Goal: Check status: Check status

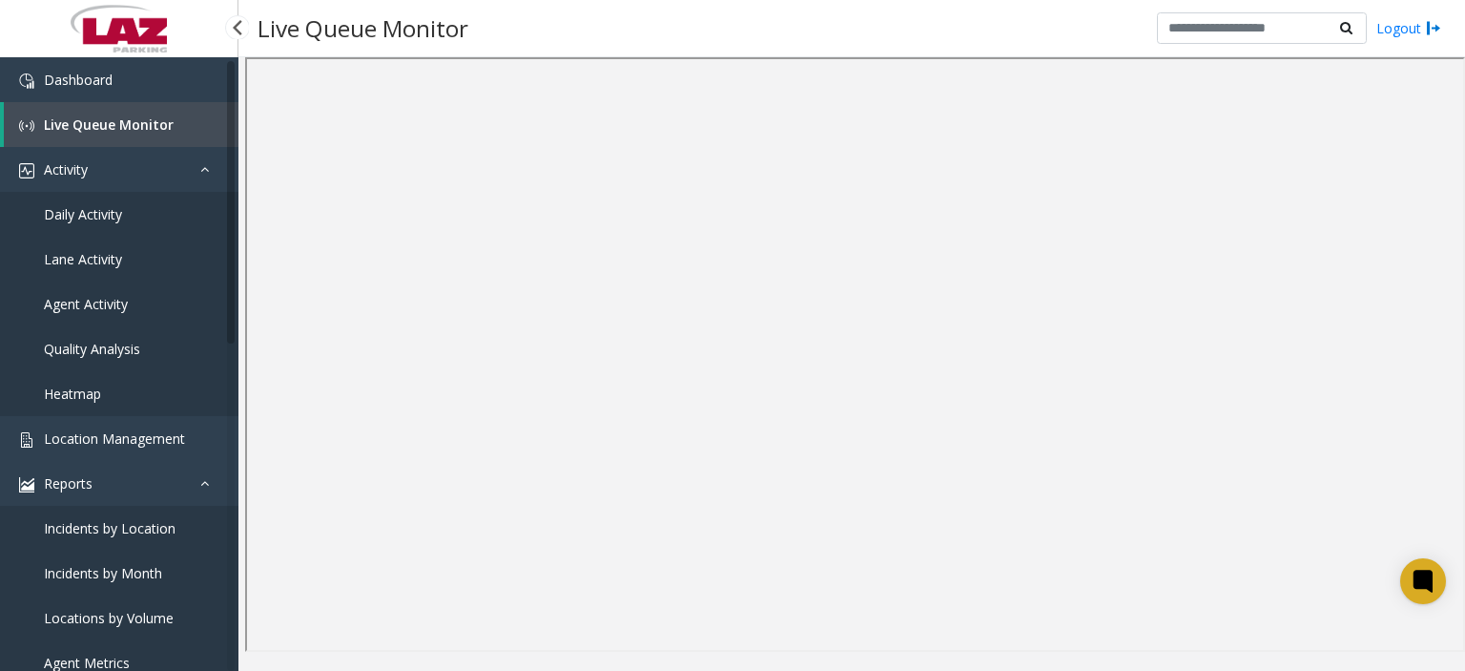
click at [142, 212] on link "Daily Activity" at bounding box center [119, 214] width 238 height 45
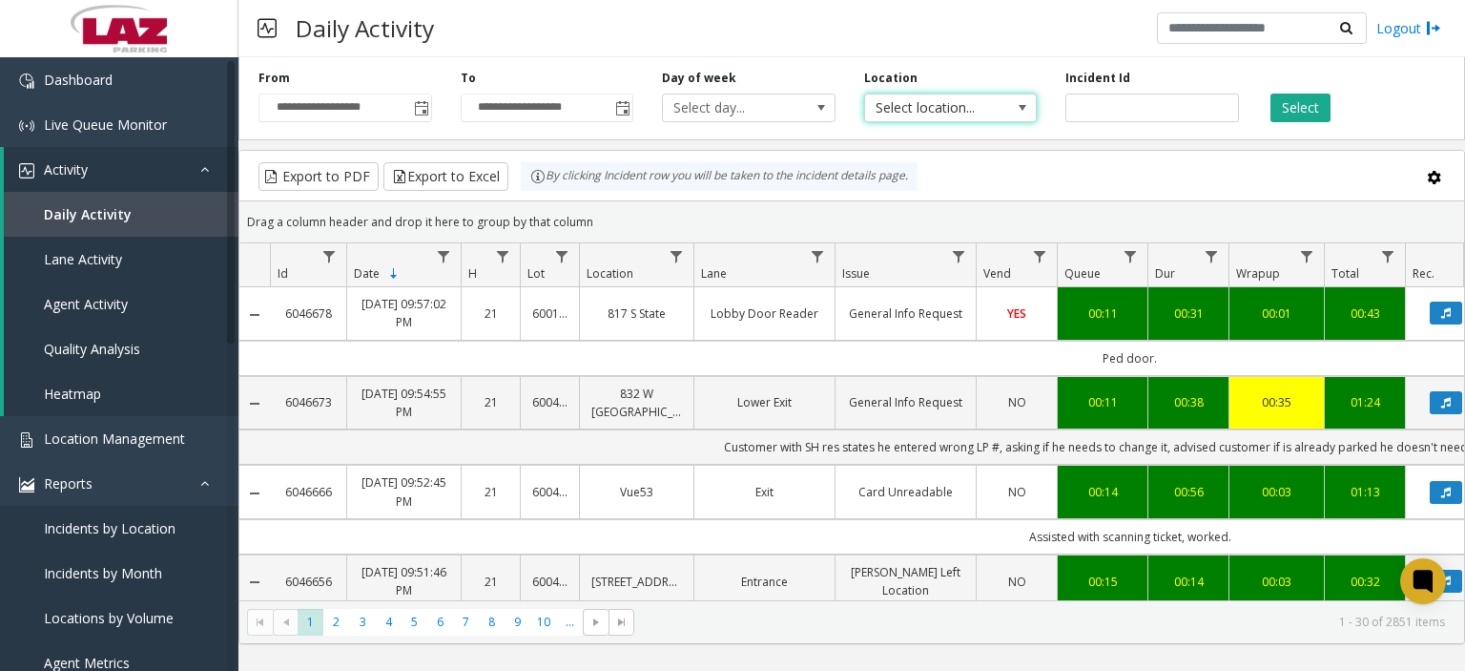
click at [958, 110] on span "Select location..." at bounding box center [933, 107] width 137 height 27
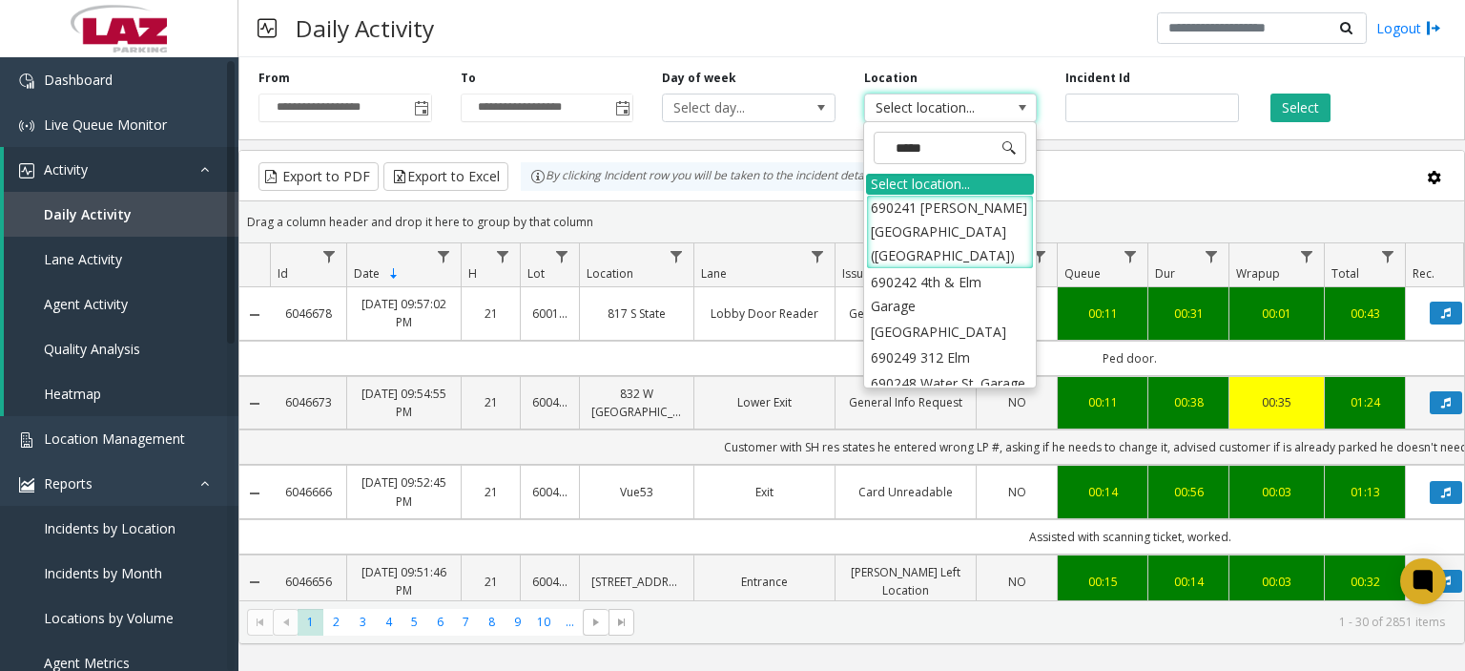
type input "******"
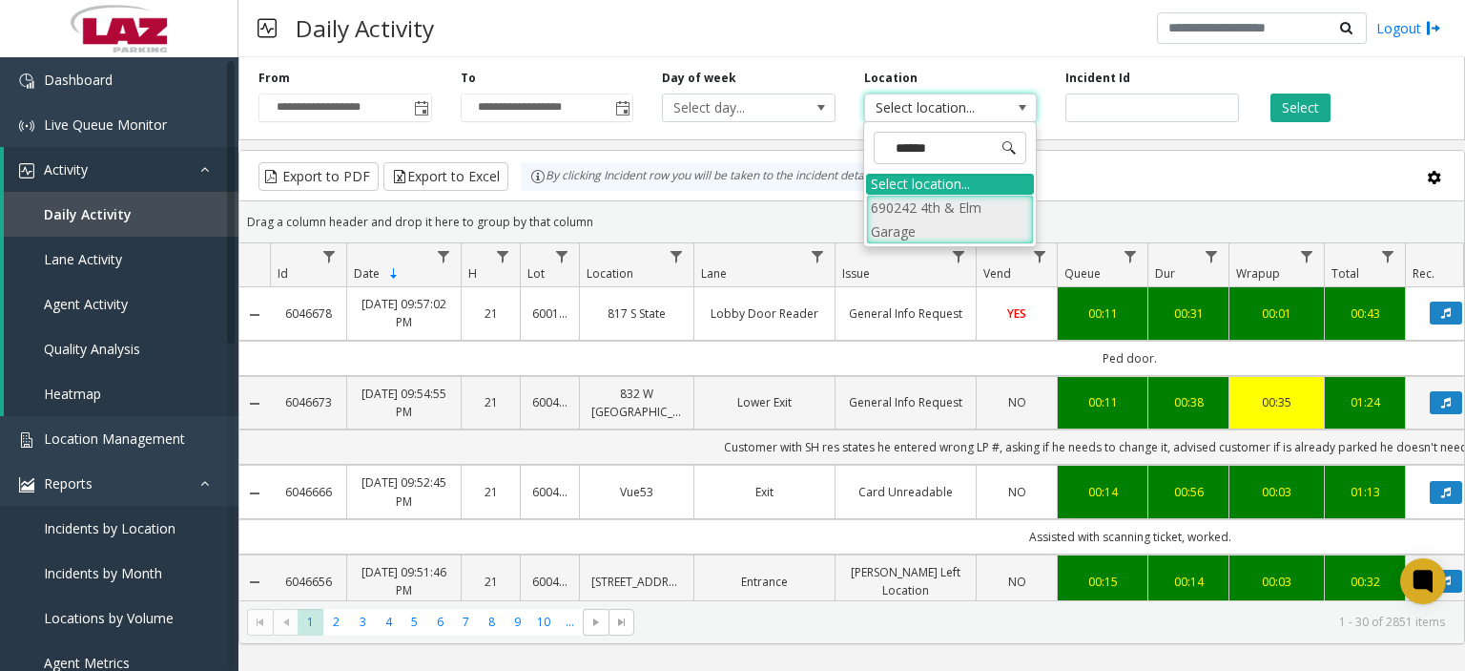
click at [949, 208] on li "690242 4th & Elm Garage" at bounding box center [950, 220] width 168 height 50
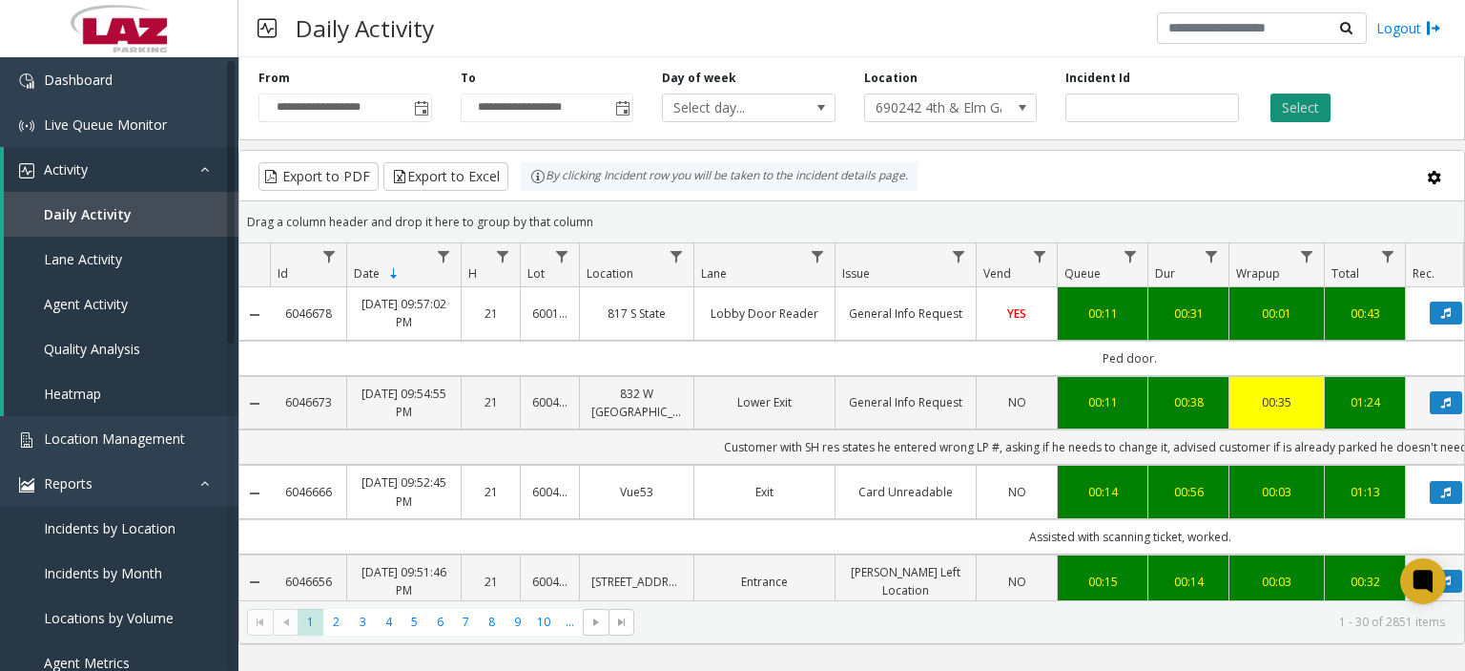
click at [1314, 93] on button "Select" at bounding box center [1300, 107] width 60 height 29
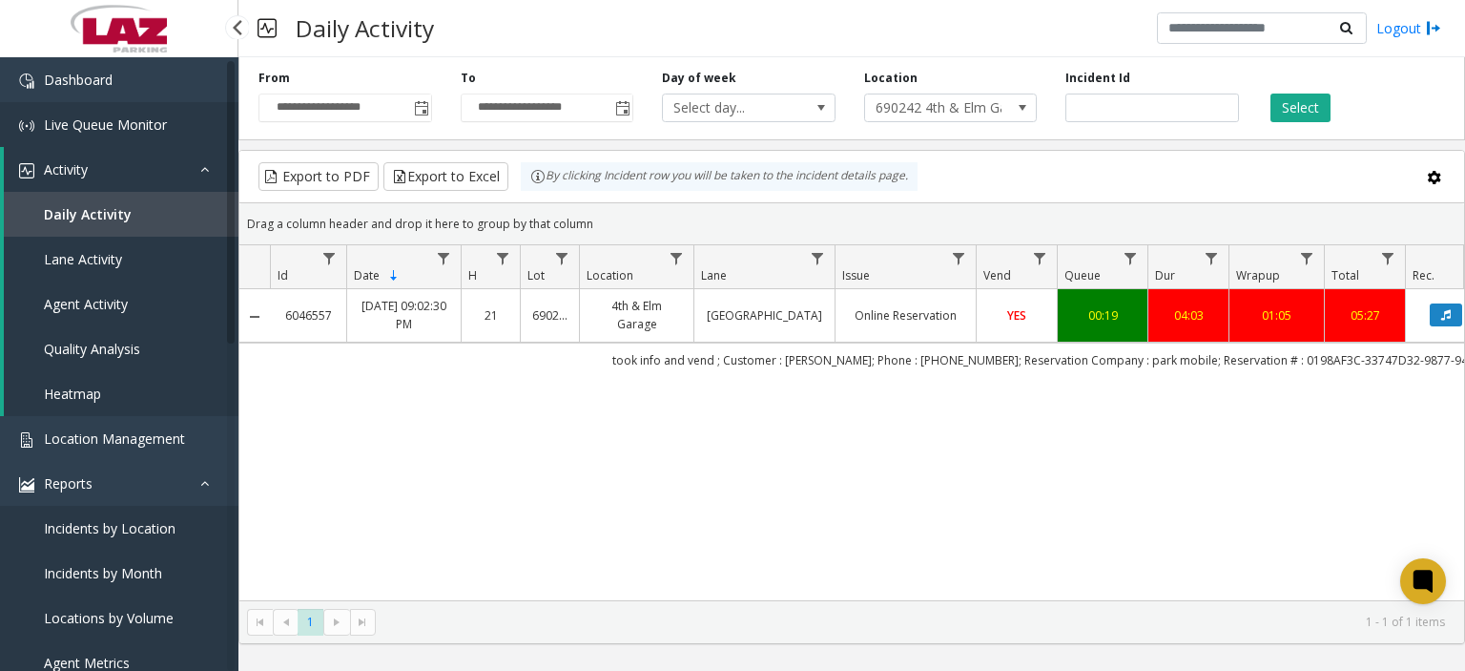
click at [112, 106] on link "Live Queue Monitor" at bounding box center [119, 124] width 238 height 45
